Goal: Task Accomplishment & Management: Use online tool/utility

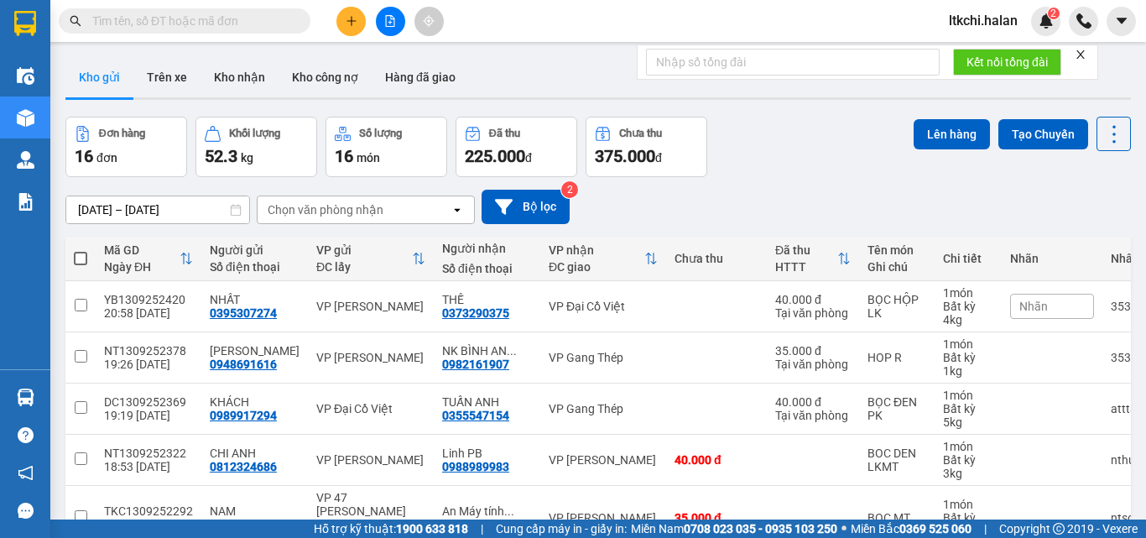
paste input "0988909113"
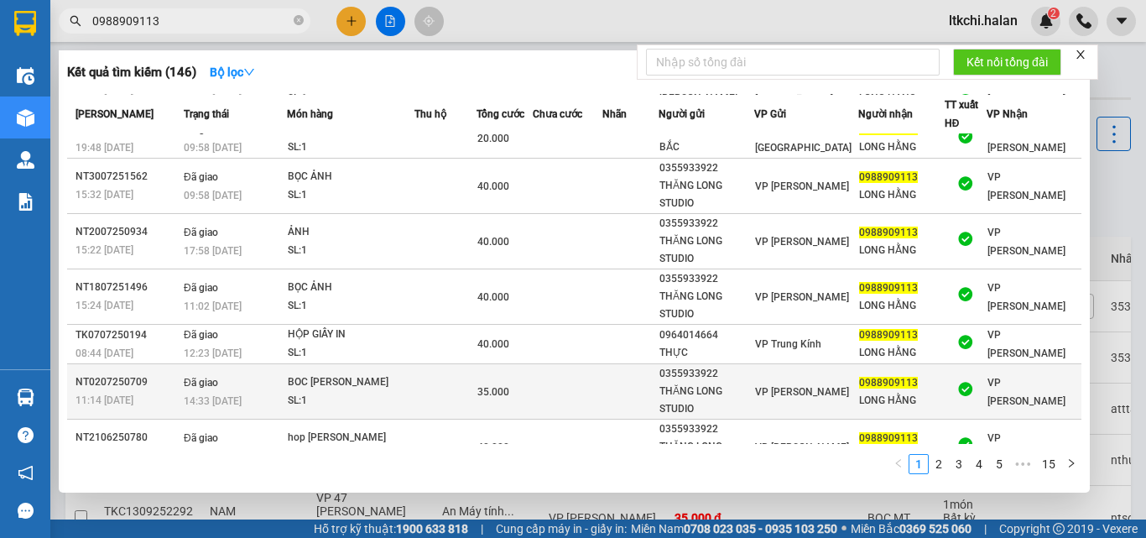
scroll to position [180, 0]
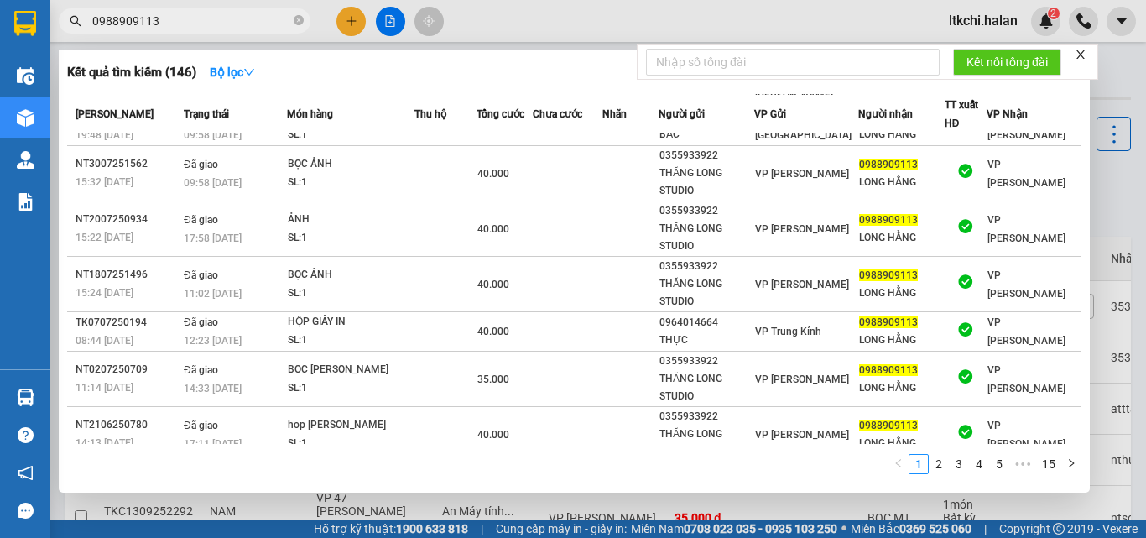
drag, startPoint x: 208, startPoint y: 16, endPoint x: 88, endPoint y: 13, distance: 120.0
click at [88, 13] on span "0988909113" at bounding box center [185, 20] width 252 height 25
paste input "369229990"
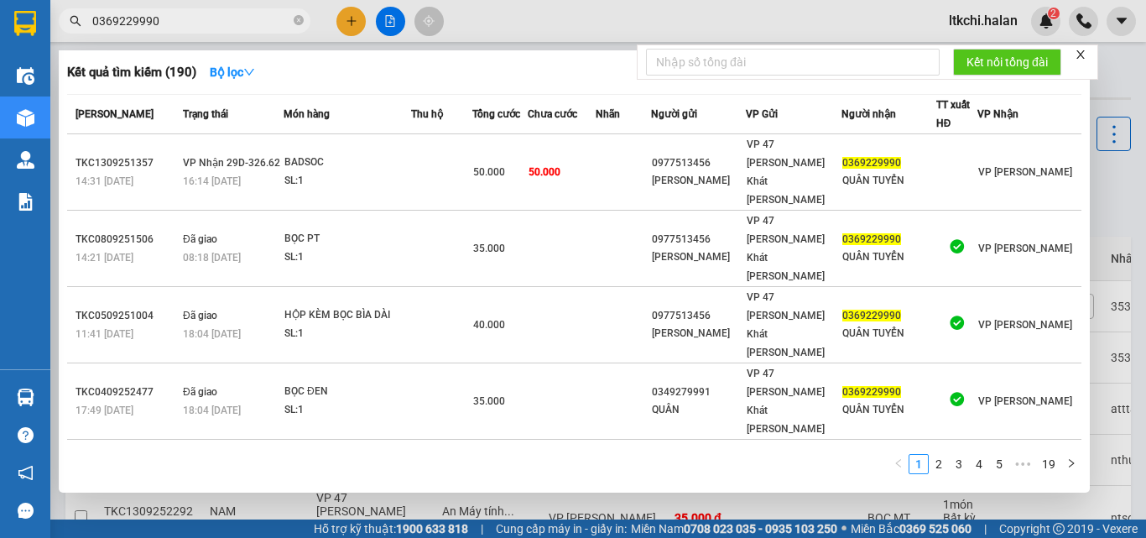
drag, startPoint x: 193, startPoint y: 17, endPoint x: 94, endPoint y: 23, distance: 99.2
click at [68, 15] on span "0369229990" at bounding box center [185, 20] width 252 height 25
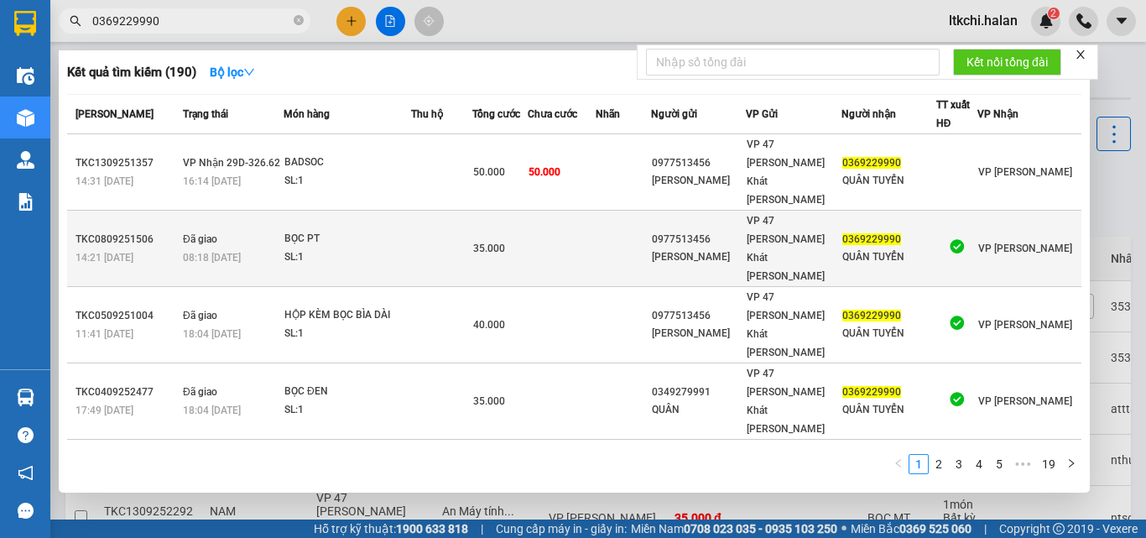
paste input "783663669"
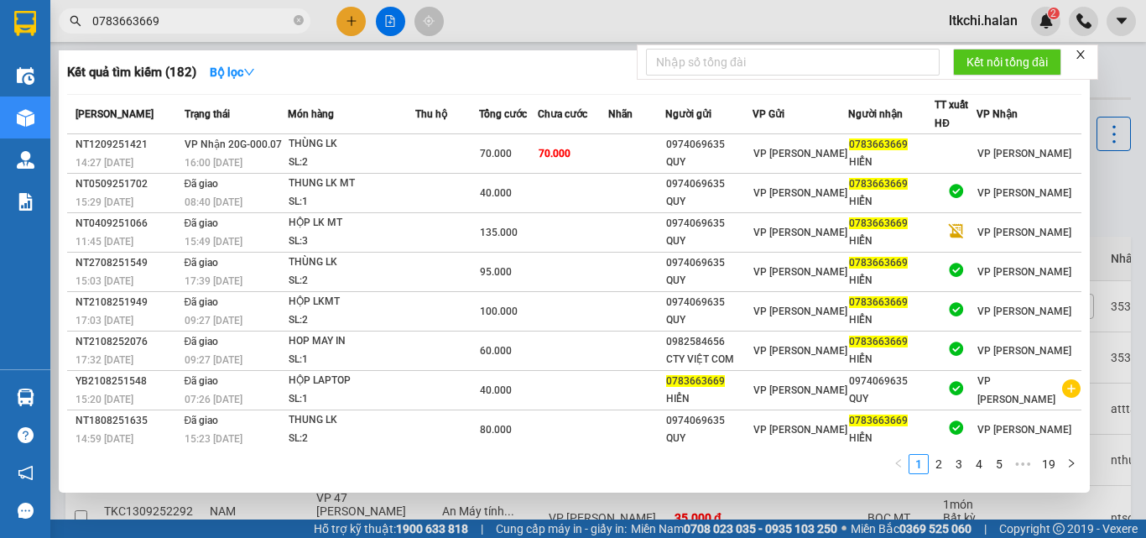
drag, startPoint x: 170, startPoint y: 15, endPoint x: 333, endPoint y: 112, distance: 189.2
click at [51, 18] on div "0783663669" at bounding box center [163, 20] width 327 height 25
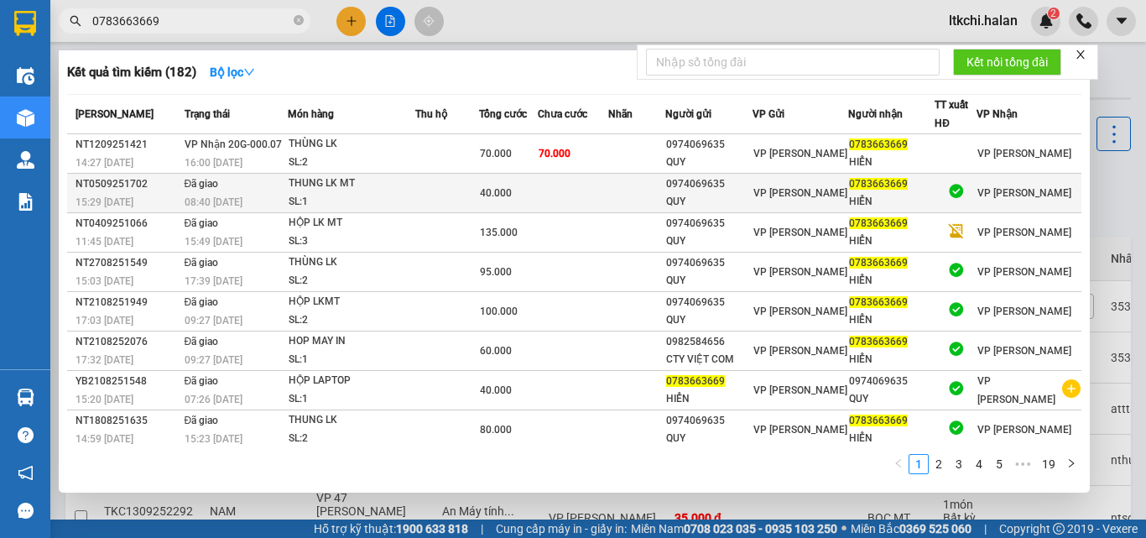
paste input "33520999"
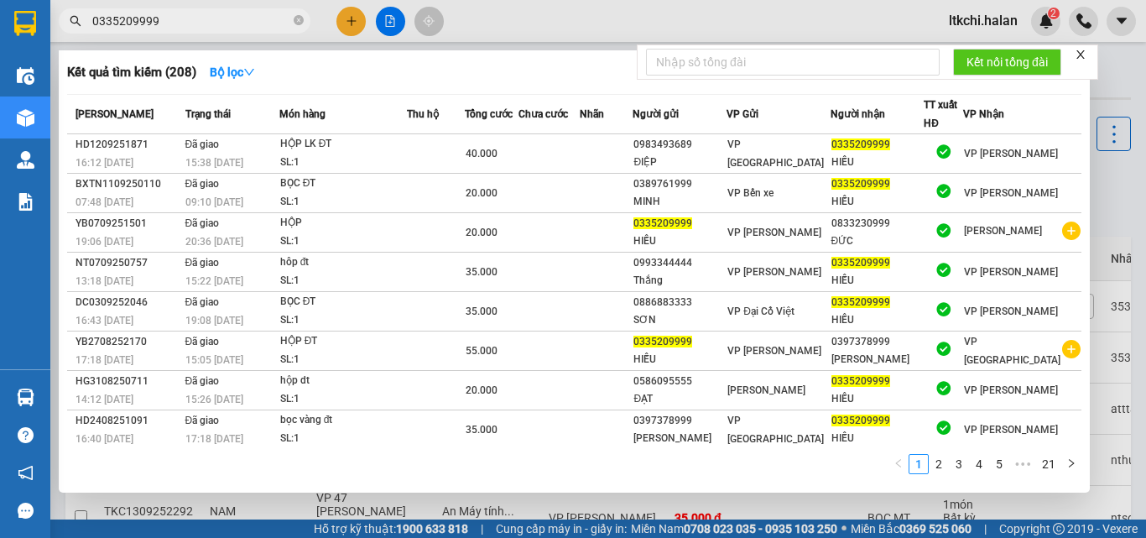
drag, startPoint x: 184, startPoint y: 18, endPoint x: 86, endPoint y: 20, distance: 97.3
click at [86, 20] on span "0335209999" at bounding box center [185, 20] width 252 height 25
paste input "968541808"
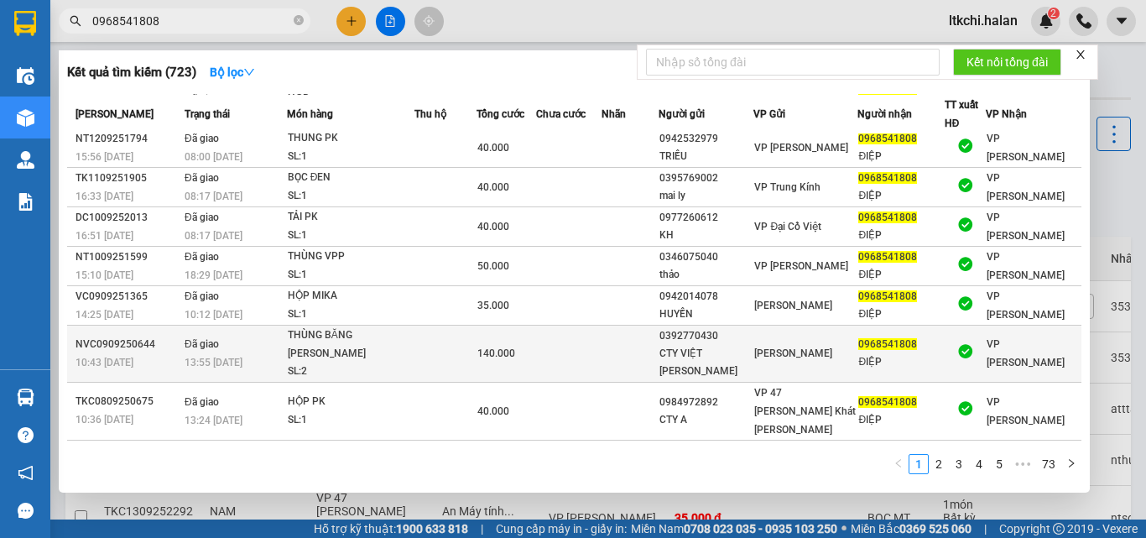
scroll to position [85, 0]
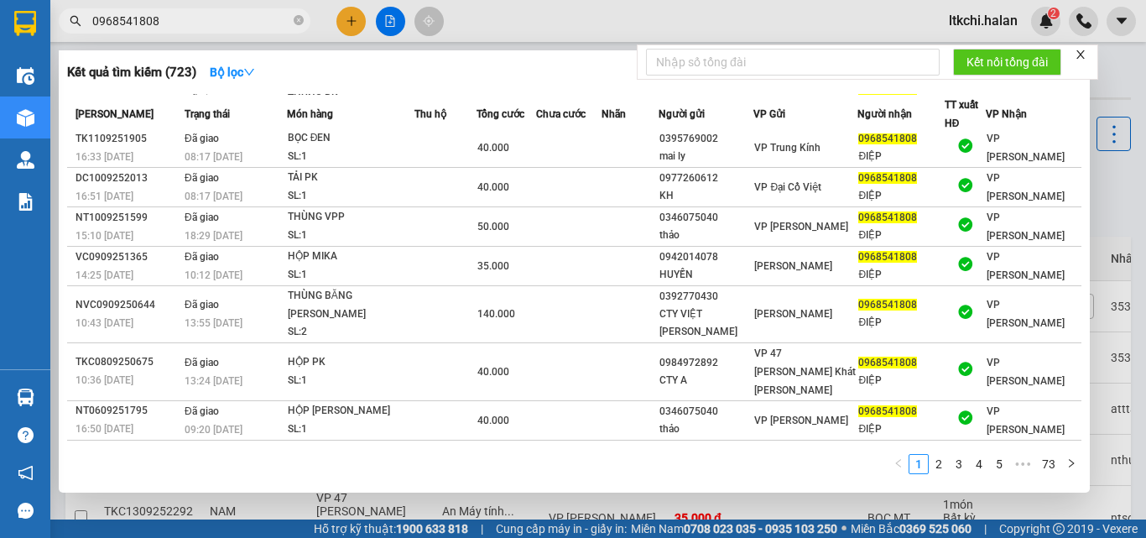
type input "0968541808"
